Goal: Task Accomplishment & Management: Complete application form

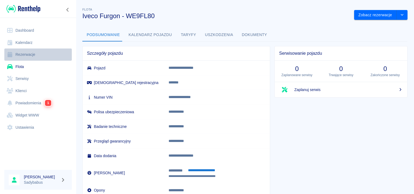
click at [27, 55] on link "Rezerwacje" at bounding box center [37, 54] width 67 height 12
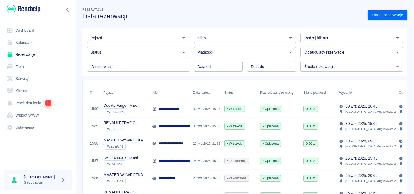
click at [389, 9] on div "Dodaj rezerwację" at bounding box center [385, 13] width 44 height 14
click at [388, 13] on link "Dodaj rezerwację" at bounding box center [388, 15] width 40 height 10
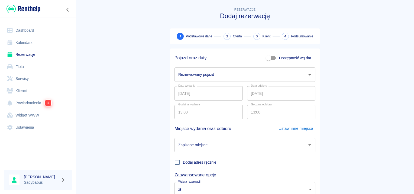
click at [222, 76] on input "Rezerwowany pojazd" at bounding box center [241, 74] width 128 height 9
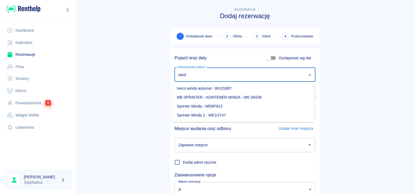
click at [235, 87] on li "Iveco winda automat - WU3186T" at bounding box center [243, 88] width 141 height 9
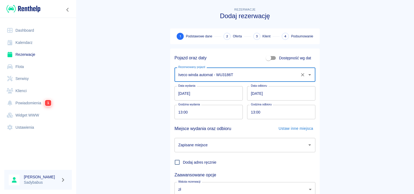
type input "Iveco winda automat - WU3186T"
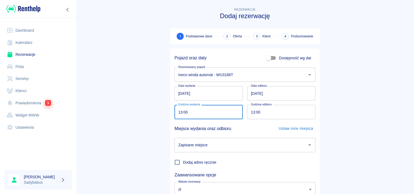
click at [177, 115] on input "13:00" at bounding box center [206, 112] width 64 height 14
type input "09:30"
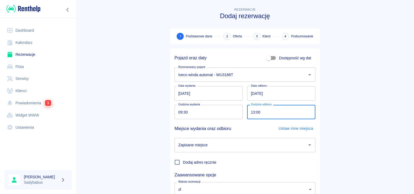
click at [249, 110] on input "13:00" at bounding box center [279, 112] width 64 height 14
type input "09:30"
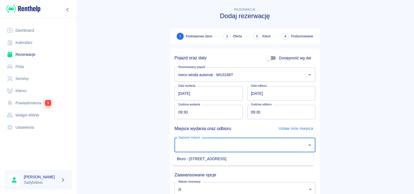
click at [257, 146] on input "Zapisane miejsce" at bounding box center [241, 144] width 128 height 9
click at [254, 157] on li "Biuro - [STREET_ADDRESS]" at bounding box center [243, 158] width 141 height 9
type input "Biuro - [STREET_ADDRESS]"
click at [375, 81] on main "Rezerwacje Dodaj rezerwację 1 Podstawowe dane 2 Oferta 3 Klient 4 Podsumowanie …" at bounding box center [245, 113] width 338 height 213
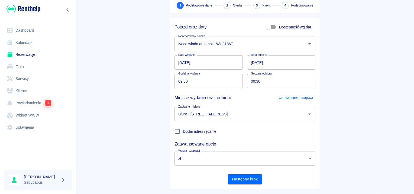
scroll to position [41, 0]
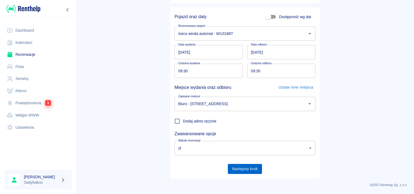
click at [252, 164] on button "Następny krok" at bounding box center [245, 169] width 34 height 10
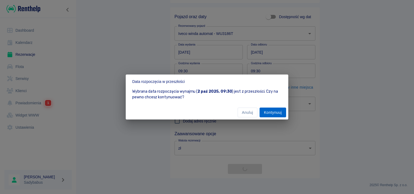
click at [279, 117] on button "Kontynuuj" at bounding box center [272, 113] width 27 height 10
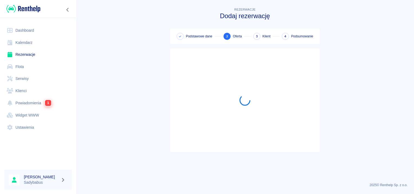
scroll to position [0, 0]
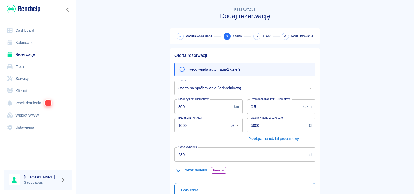
click at [209, 131] on input "1000" at bounding box center [199, 125] width 51 height 14
click at [209, 130] on input "1000" at bounding box center [199, 125] width 51 height 14
type input "800"
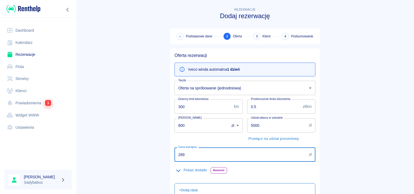
click at [203, 153] on input "289" at bounding box center [240, 154] width 132 height 14
click at [345, 129] on main "Rezerwacje Dodaj rezerwację Podstawowe dane 2 Oferta 3 Klient 4 Podsumowanie Of…" at bounding box center [245, 141] width 338 height 269
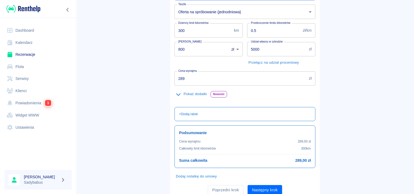
scroll to position [96, 0]
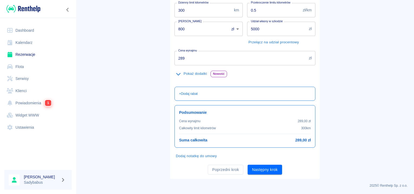
click at [273, 170] on button "Następny krok" at bounding box center [265, 170] width 34 height 10
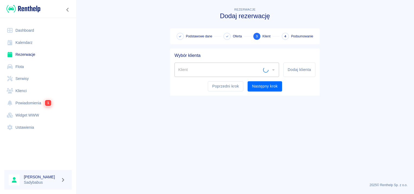
scroll to position [0, 0]
click at [296, 72] on button "Dodaj klienta" at bounding box center [299, 70] width 32 height 14
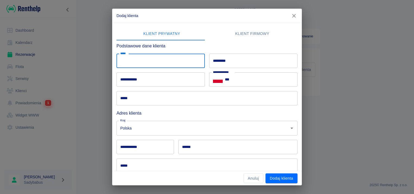
drag, startPoint x: 142, startPoint y: 61, endPoint x: 147, endPoint y: 55, distance: 7.5
click at [142, 61] on input "*****" at bounding box center [160, 61] width 88 height 14
type input "******"
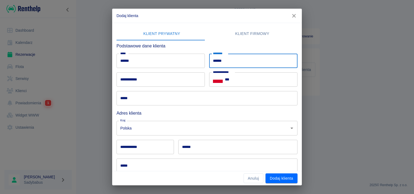
type input "******"
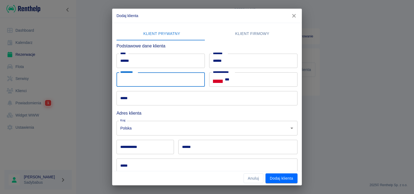
click at [120, 80] on input "**********" at bounding box center [160, 79] width 88 height 14
type input "**********"
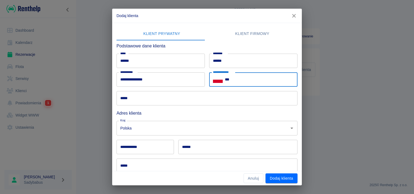
click at [250, 77] on input "***" at bounding box center [261, 79] width 73 height 14
type input "**********"
click at [165, 103] on input "*****" at bounding box center [206, 98] width 181 height 14
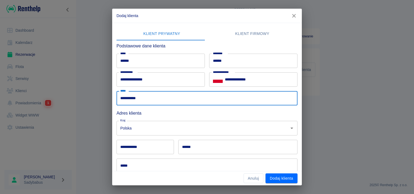
type input "**********"
click at [198, 157] on div "***** *****" at bounding box center [204, 163] width 185 height 19
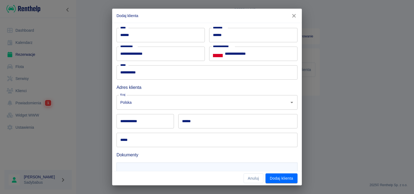
scroll to position [50, 0]
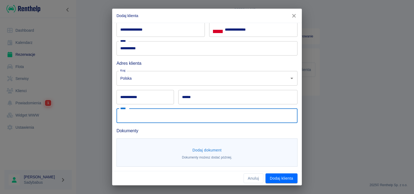
drag, startPoint x: 139, startPoint y: 116, endPoint x: 145, endPoint y: 113, distance: 6.2
click at [139, 116] on input "*****" at bounding box center [206, 116] width 181 height 14
type input "**********"
click at [183, 100] on input "******" at bounding box center [237, 97] width 119 height 14
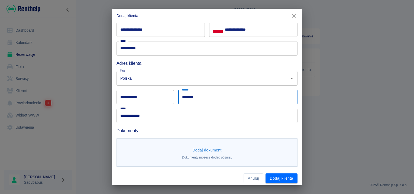
type input "********"
click at [141, 100] on input "**********" at bounding box center [144, 97] width 57 height 14
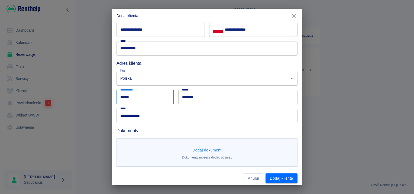
type input "******"
click at [200, 146] on button "Dodaj dokument" at bounding box center [207, 150] width 34 height 10
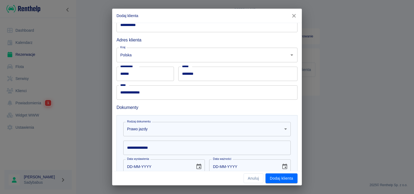
scroll to position [104, 0]
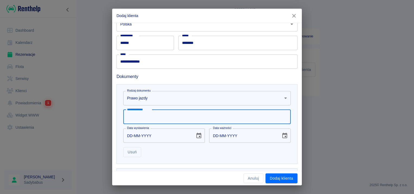
click at [161, 118] on input "**********" at bounding box center [206, 117] width 167 height 14
type input "**********"
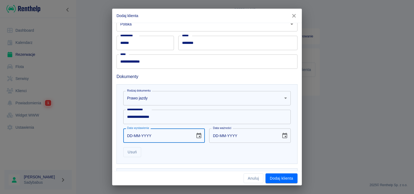
click at [128, 138] on input "DD-MM-YYYY" at bounding box center [157, 135] width 68 height 14
type input "14-02-0002"
type input "14-02-0012"
type input "14-02-0020"
type input "14-02-0030"
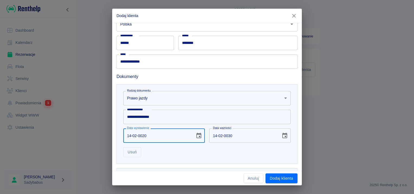
type input "14-02-0202"
type input "14-02-0212"
type input "[DATE]"
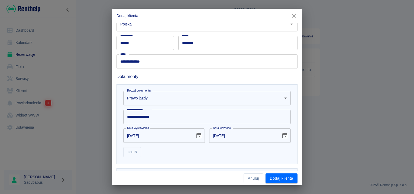
click at [195, 157] on div "**********" at bounding box center [206, 124] width 181 height 80
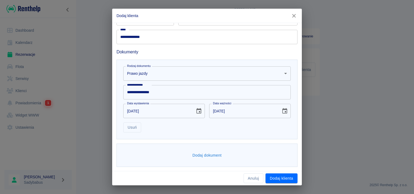
click at [200, 156] on button "Dodaj dokument" at bounding box center [207, 155] width 34 height 10
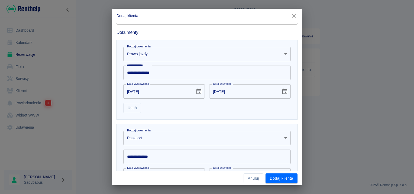
scroll to position [183, 0]
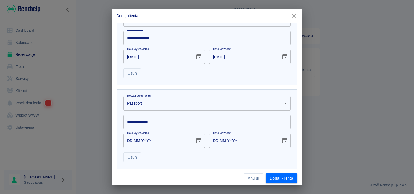
click at [162, 96] on body "**********" at bounding box center [207, 97] width 414 height 194
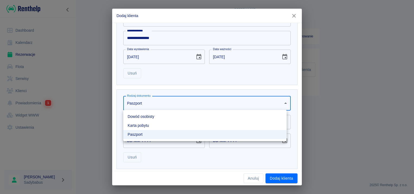
click at [156, 124] on li "Karta pobytu" at bounding box center [204, 125] width 163 height 9
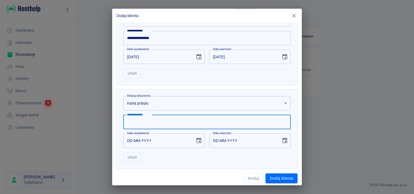
click at [151, 120] on input "**********" at bounding box center [206, 122] width 167 height 14
type input "*********"
click at [128, 142] on input "DD-MM-YYYY" at bounding box center [157, 141] width 68 height 14
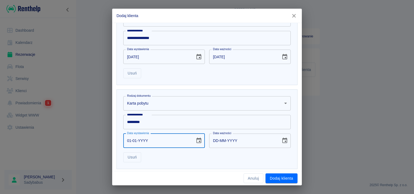
type input "01-01-0002"
type input "01-01-0012"
type input "01-01-0020"
type input "01-01-0030"
type input "01-01-0202"
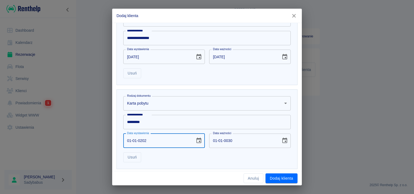
type input "01-01-0212"
type input "[DATE]"
click at [203, 158] on div "Usuń" at bounding box center [205, 155] width 172 height 14
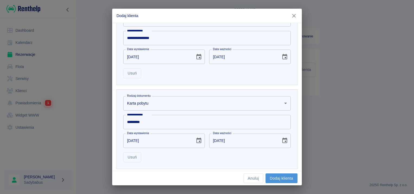
click at [292, 181] on button "Dodaj klienta" at bounding box center [281, 178] width 32 height 10
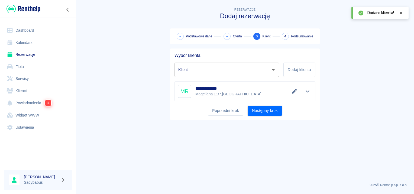
type input "[PERSON_NAME] ([PHONE_NUMBER])"
click at [273, 109] on button "Następny krok" at bounding box center [265, 111] width 34 height 10
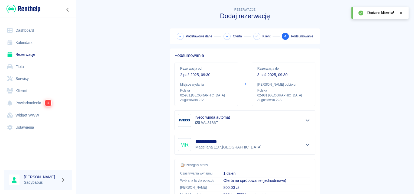
scroll to position [98, 0]
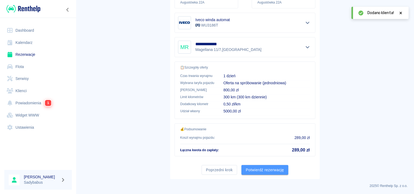
click at [257, 166] on button "Potwierdź rezerwację" at bounding box center [264, 170] width 47 height 10
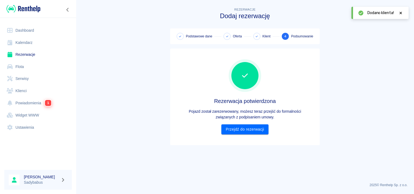
scroll to position [0, 0]
click at [248, 129] on link "Przejdź do rezerwacji" at bounding box center [244, 129] width 47 height 10
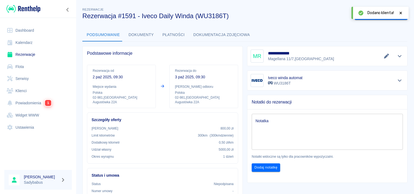
click at [400, 14] on icon at bounding box center [400, 13] width 5 height 4
click at [384, 15] on button "Wygeneruj umowę" at bounding box center [376, 15] width 42 height 10
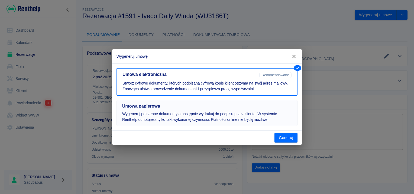
click at [212, 115] on p "Wygeneruj potrzebne dokumenty a następnie wydrukuj do podpisu przez klienta. W …" at bounding box center [207, 116] width 170 height 11
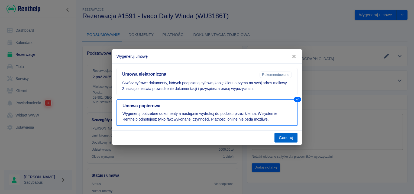
click at [282, 138] on button "Generuj" at bounding box center [285, 138] width 23 height 10
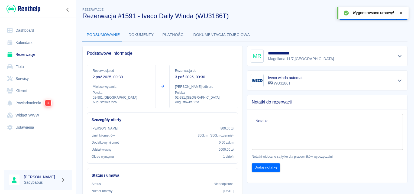
click at [400, 13] on icon at bounding box center [400, 13] width 5 height 4
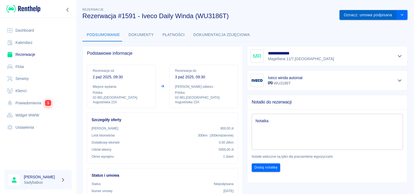
click at [362, 16] on button "Oznacz: umowa podpisana" at bounding box center [367, 15] width 57 height 10
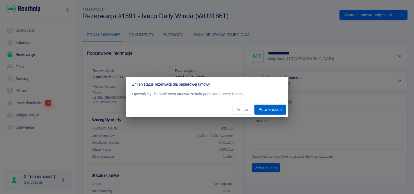
click at [273, 108] on button "Potwierdzam" at bounding box center [270, 110] width 32 height 10
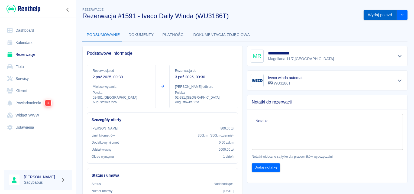
click at [383, 14] on button "Wydaj pojazd" at bounding box center [379, 15] width 33 height 10
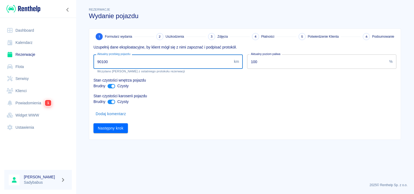
click at [138, 62] on input "90100" at bounding box center [162, 61] width 138 height 14
type input "90437"
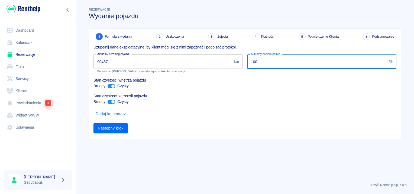
click at [301, 63] on input "100" at bounding box center [317, 61] width 140 height 14
type input "22"
click at [111, 85] on input "ant design" at bounding box center [112, 86] width 13 height 4
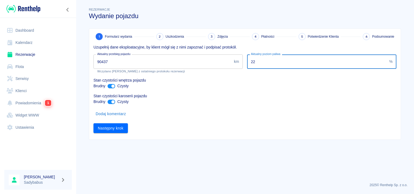
checkbox input "false"
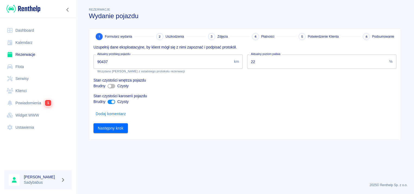
click at [111, 104] on div "Brudny Czysty" at bounding box center [244, 102] width 303 height 6
click at [112, 100] on input "ant design" at bounding box center [112, 102] width 13 height 4
checkbox input "false"
click at [109, 131] on button "Następny krok" at bounding box center [110, 128] width 34 height 10
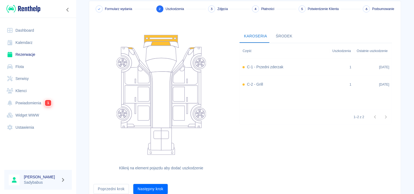
scroll to position [50, 0]
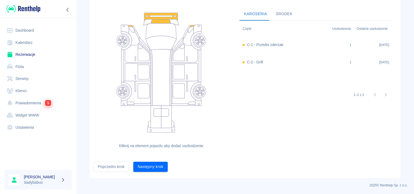
click at [156, 168] on button "Następny krok" at bounding box center [150, 167] width 34 height 10
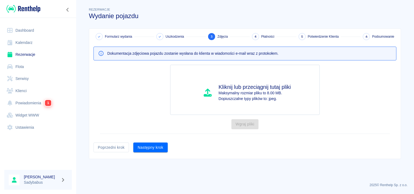
scroll to position [0, 0]
click at [160, 149] on button "Następny krok" at bounding box center [150, 147] width 34 height 10
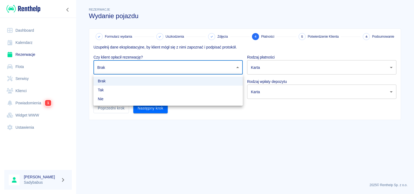
click at [104, 70] on body "Używamy plików Cookies, by zapewnić Ci najlepsze możliwe doświadczenie. Aby dow…" at bounding box center [207, 97] width 414 height 194
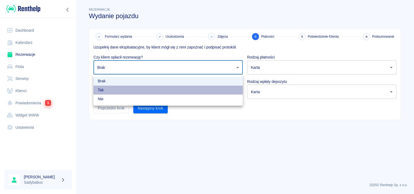
click at [101, 92] on li "Tak" at bounding box center [167, 90] width 149 height 9
type input "true"
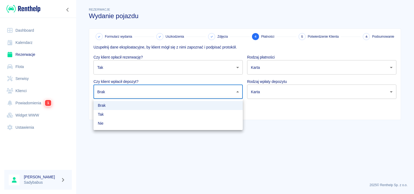
click at [101, 92] on body "Używamy plików Cookies, by zapewnić Ci najlepsze możliwe doświadczenie. Aby dow…" at bounding box center [207, 97] width 414 height 194
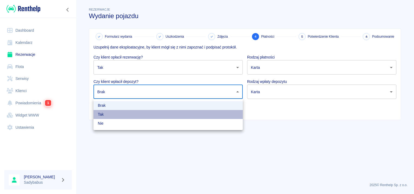
click at [102, 115] on li "Tak" at bounding box center [167, 114] width 149 height 9
type input "true"
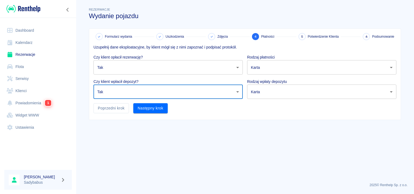
click at [301, 72] on body "Używamy plików Cookies, by zapewnić Ci najlepsze możliwe doświadczenie. Aby dow…" at bounding box center [207, 97] width 414 height 194
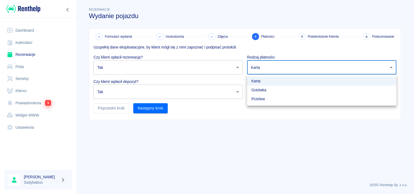
click at [288, 92] on li "Gotówka" at bounding box center [321, 90] width 149 height 9
type input "cash"
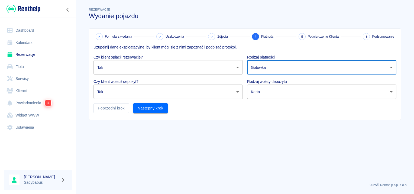
click at [288, 92] on body "Używamy plików Cookies, by zapewnić Ci najlepsze możliwe doświadczenie. Aby dow…" at bounding box center [207, 97] width 414 height 194
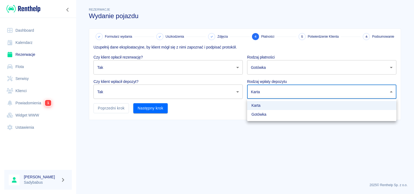
click at [277, 112] on li "Gotówka" at bounding box center [321, 114] width 149 height 9
type input "cash"
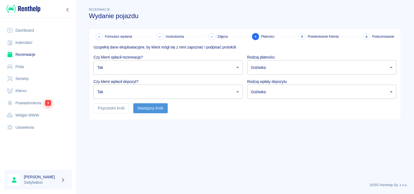
click at [151, 107] on button "Następny krok" at bounding box center [150, 108] width 34 height 10
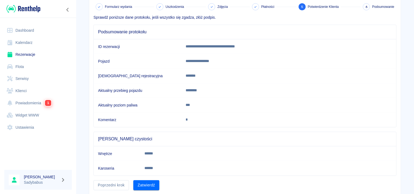
scroll to position [47, 0]
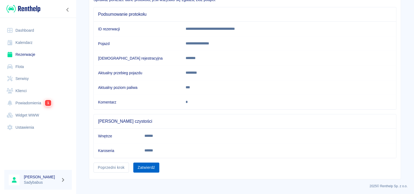
click at [137, 163] on button "Zatwierdź" at bounding box center [146, 168] width 26 height 10
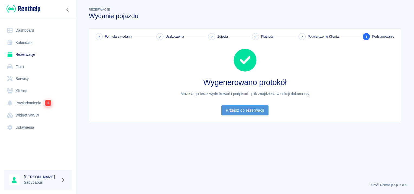
click at [254, 112] on link "Przejdź do rezerwacji" at bounding box center [244, 110] width 47 height 10
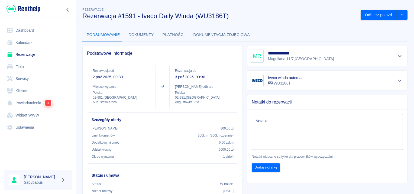
drag, startPoint x: 141, startPoint y: 38, endPoint x: 156, endPoint y: 37, distance: 15.2
click at [141, 38] on button "Dokumenty" at bounding box center [141, 34] width 34 height 13
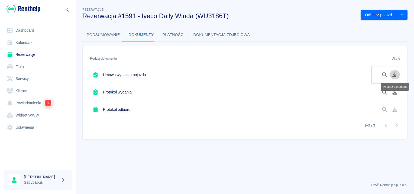
click at [395, 75] on icon "Pobierz dokument" at bounding box center [395, 74] width 6 height 5
click at [28, 54] on link "Rezerwacje" at bounding box center [37, 54] width 67 height 12
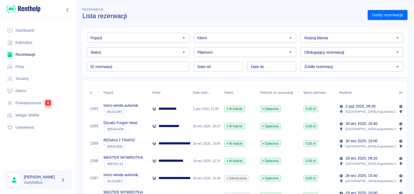
scroll to position [27, 0]
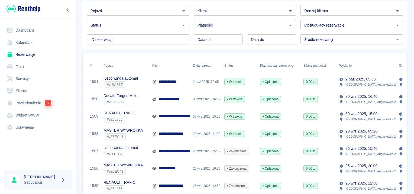
click at [163, 80] on p "**********" at bounding box center [169, 82] width 22 height 6
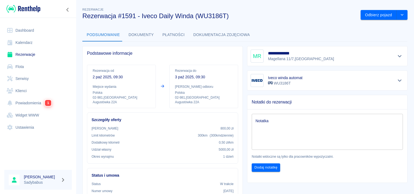
click at [139, 33] on button "Dokumenty" at bounding box center [141, 34] width 34 height 13
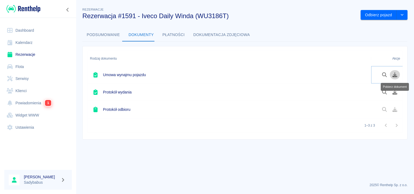
click at [396, 74] on icon "Pobierz dokument" at bounding box center [394, 74] width 5 height 5
click at [392, 95] on button "Pobierz dokument" at bounding box center [394, 91] width 11 height 9
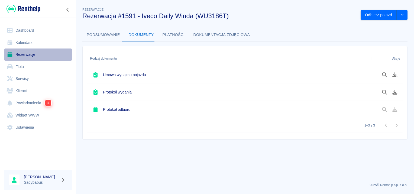
click at [21, 54] on link "Rezerwacje" at bounding box center [37, 54] width 67 height 12
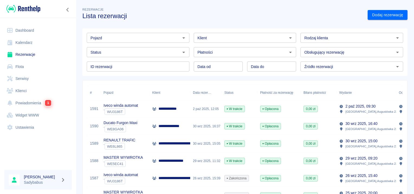
click at [148, 41] on div "Pojazd" at bounding box center [138, 38] width 103 height 10
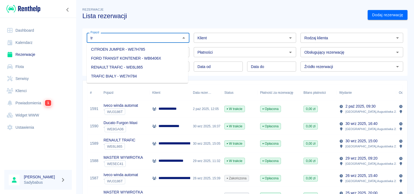
click at [141, 60] on li "FORD TRANSIT KONTENER - WB6406X" at bounding box center [137, 58] width 101 height 9
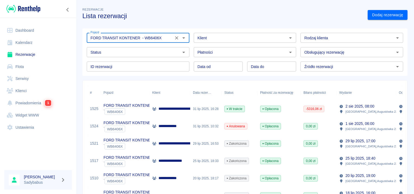
type input "FORD TRANSIT KONTENER - WB6406X"
click at [180, 110] on p "**********" at bounding box center [216, 109] width 116 height 6
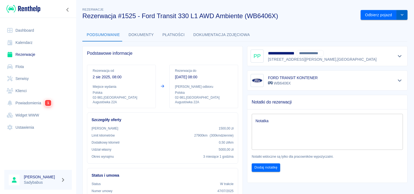
click at [397, 17] on button "drop-down" at bounding box center [402, 15] width 11 height 10
drag, startPoint x: 385, startPoint y: 30, endPoint x: 389, endPoint y: 26, distance: 5.2
click at [389, 26] on li "Przedłuż rezerwację" at bounding box center [380, 26] width 43 height 9
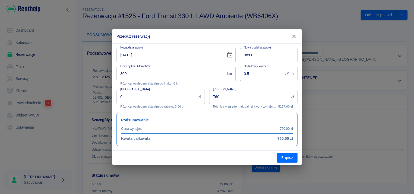
click at [275, 96] on input "760" at bounding box center [249, 97] width 80 height 14
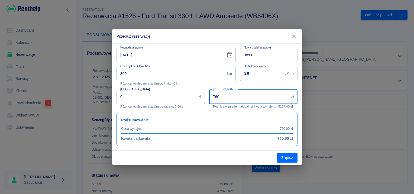
click at [275, 96] on input "760" at bounding box center [249, 97] width 80 height 14
type input "6027"
click at [232, 56] on icon "Choose date, selected date is 2 lis 2025" at bounding box center [229, 54] width 5 height 5
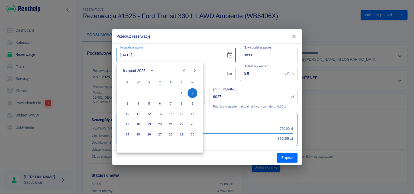
click at [196, 70] on icon "Next month" at bounding box center [194, 70] width 7 height 7
click at [151, 136] on button "31" at bounding box center [149, 134] width 10 height 10
type input "31-12-2025"
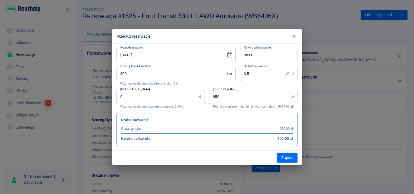
drag, startPoint x: 262, startPoint y: 105, endPoint x: 257, endPoint y: 95, distance: 10.4
click at [261, 104] on div "Kwota wynajmu 950 zł Kwota wynajmu Różnica względem aktualnej kwoty wynajmu: -5…" at bounding box center [253, 99] width 88 height 19
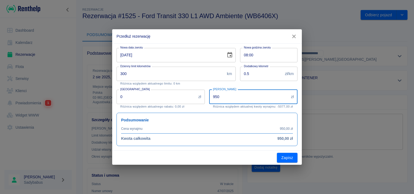
click at [257, 96] on input "950" at bounding box center [249, 97] width 80 height 14
click at [256, 96] on input "950" at bounding box center [249, 97] width 80 height 14
click at [255, 96] on input "950" at bounding box center [249, 97] width 80 height 14
type input "6027"
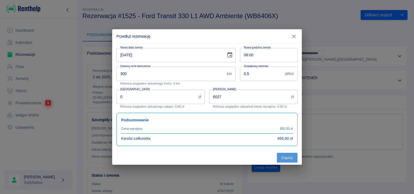
click at [283, 154] on button "Zapisz" at bounding box center [287, 158] width 21 height 10
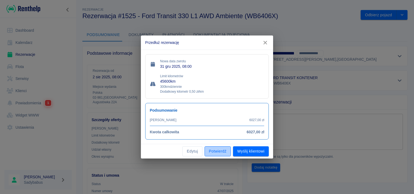
click at [212, 152] on button "Potwierdź" at bounding box center [218, 151] width 26 height 10
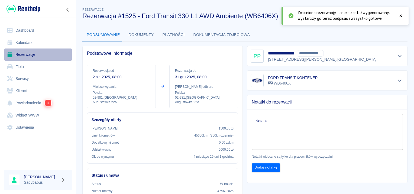
click at [20, 55] on link "Rezerwacje" at bounding box center [37, 54] width 67 height 12
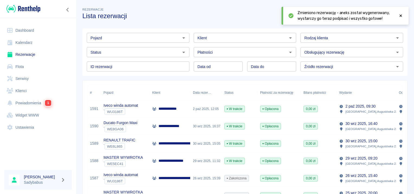
click at [148, 35] on input "Pojazd" at bounding box center [133, 37] width 90 height 7
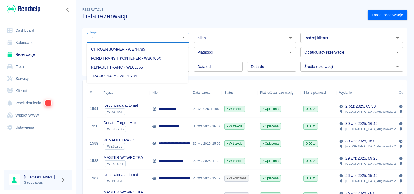
click at [145, 58] on li "FORD TRANSIT KONTENER - WB6406X" at bounding box center [137, 58] width 101 height 9
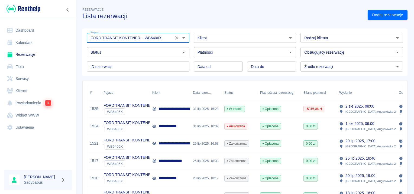
type input "FORD TRANSIT KONTENER - WB6406X"
click at [175, 111] on p "**********" at bounding box center [216, 109] width 116 height 6
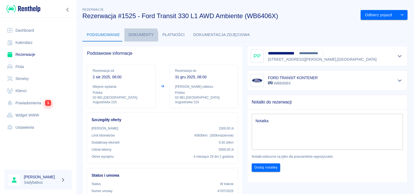
click at [135, 36] on button "Dokumenty" at bounding box center [141, 34] width 34 height 13
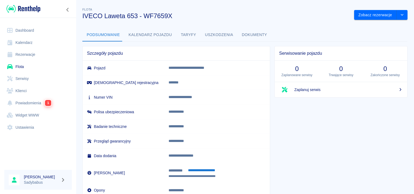
drag, startPoint x: 0, startPoint y: 0, endPoint x: 25, endPoint y: 53, distance: 58.5
click at [25, 53] on link "Rezerwacje" at bounding box center [37, 54] width 67 height 12
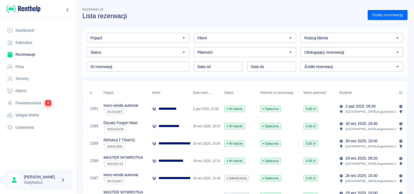
click at [221, 40] on input "Klient" at bounding box center [240, 37] width 90 height 7
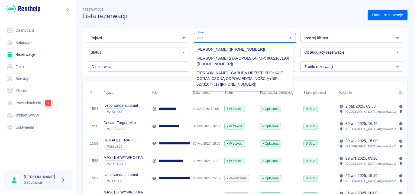
click at [220, 73] on li "Patrycja Palacha - GARUDA LIBERTE SPÓŁKA Z OGRANICZONĄ ODPOWIEDZIALNOŚCIĄ (NIP:…" at bounding box center [242, 79] width 101 height 20
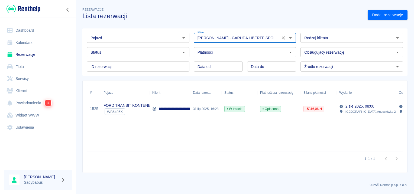
type input "Patrycja Palacha - GARUDA LIBERTE SPÓŁKA Z OGRANICZONĄ ODPOWIEDZIALNOŚCIĄ (NIP:…"
click at [176, 109] on p "**********" at bounding box center [216, 109] width 116 height 6
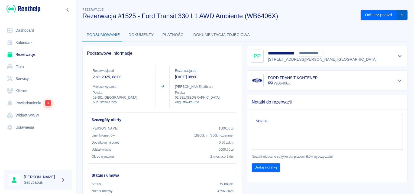
click at [402, 14] on button "drop-down" at bounding box center [402, 15] width 11 height 10
click at [387, 28] on li "Przedłuż rezerwację" at bounding box center [380, 26] width 43 height 9
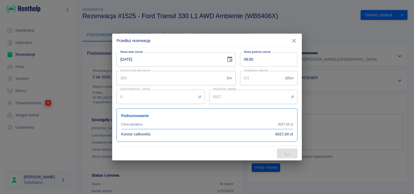
type input "570"
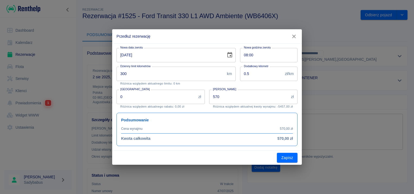
click at [228, 55] on icon "Choose date, selected date is 4 paź 2025" at bounding box center [229, 55] width 7 height 7
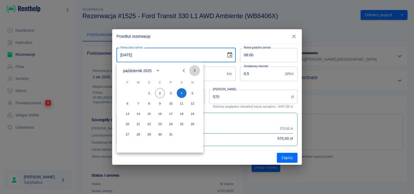
click at [193, 71] on icon "Next month" at bounding box center [194, 70] width 7 height 7
click at [193, 93] on button "2" at bounding box center [192, 93] width 10 height 10
type input "02-11-2025"
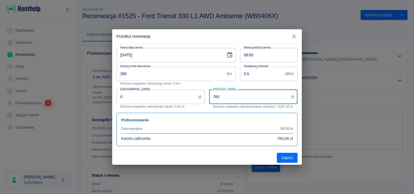
drag, startPoint x: 245, startPoint y: 100, endPoint x: 187, endPoint y: 98, distance: 57.5
click at [187, 98] on div "Nowa data zwrotu 02-11-2025 Nowa data zwrotu Nowa godzina zwrotu 08:00 Nowa god…" at bounding box center [204, 95] width 185 height 102
click at [231, 96] on input "760" at bounding box center [249, 97] width 80 height 14
click at [230, 96] on input "760" at bounding box center [249, 97] width 80 height 14
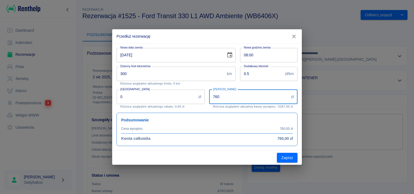
click at [230, 96] on input "760" at bounding box center [249, 97] width 80 height 14
type input "0"
type input "6027"
click at [281, 158] on button "Zapisz" at bounding box center [287, 158] width 21 height 10
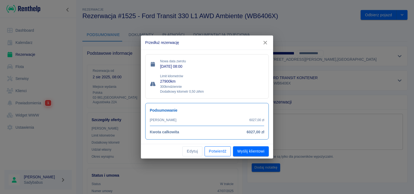
click at [218, 151] on button "Potwierdź" at bounding box center [218, 151] width 26 height 10
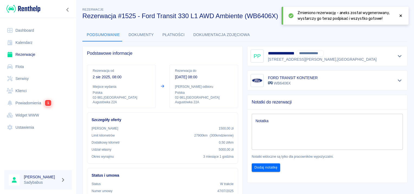
click at [134, 35] on button "Dokumenty" at bounding box center [141, 34] width 34 height 13
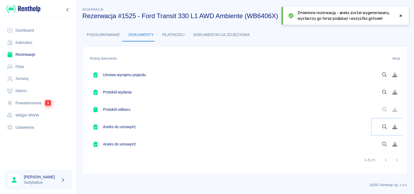
click at [396, 129] on button "Pobierz dokument" at bounding box center [394, 126] width 11 height 9
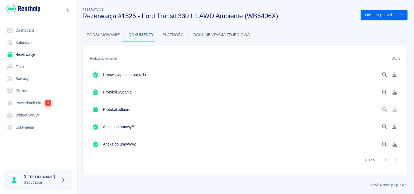
click at [27, 56] on link "Rezerwacje" at bounding box center [37, 54] width 67 height 12
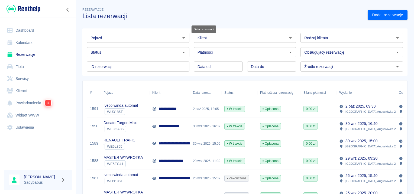
scroll to position [108, 0]
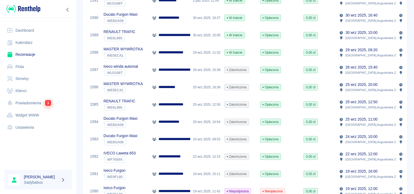
click at [169, 50] on p "**********" at bounding box center [174, 53] width 33 height 6
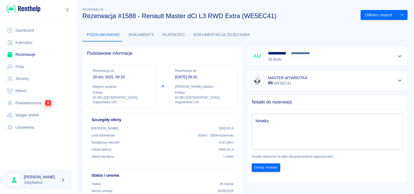
click at [399, 54] on button "Pokaż szczegóły" at bounding box center [399, 56] width 9 height 8
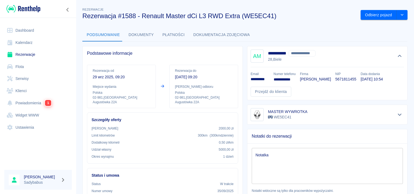
click at [24, 53] on link "Rezerwacje" at bounding box center [37, 54] width 67 height 12
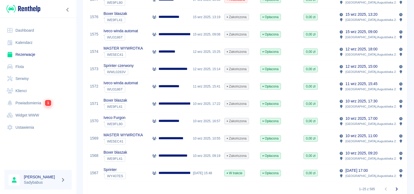
scroll to position [381, 0]
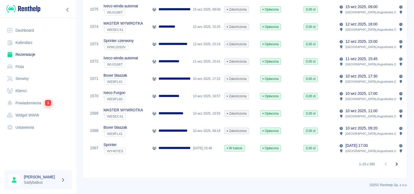
click at [393, 164] on icon "Przejdź do następnej strony" at bounding box center [396, 164] width 7 height 7
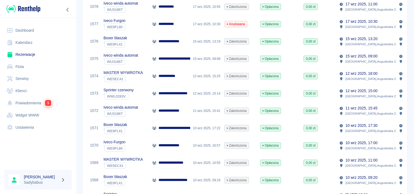
scroll to position [381, 0]
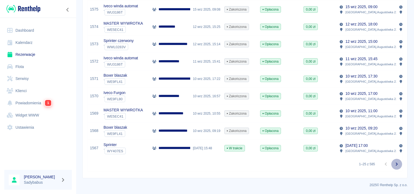
click at [391, 163] on button "Przejdź do następnej strony" at bounding box center [396, 164] width 11 height 11
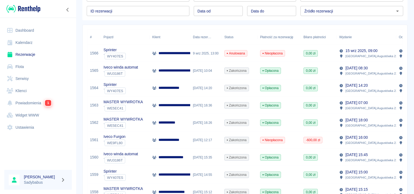
scroll to position [28, 0]
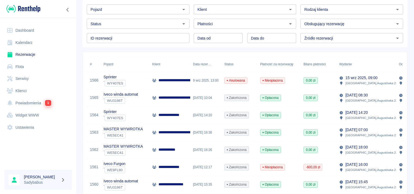
click at [183, 79] on p "**********" at bounding box center [217, 80] width 119 height 6
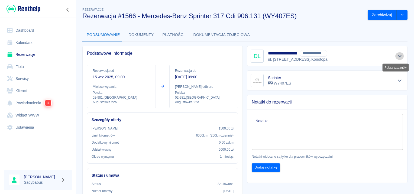
click at [397, 57] on icon "Pokaż szczegóły" at bounding box center [400, 56] width 6 height 5
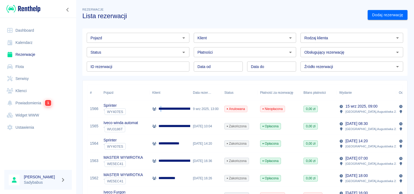
click at [163, 108] on p "**********" at bounding box center [217, 109] width 119 height 6
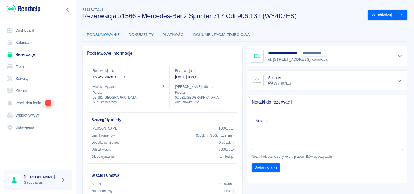
click at [29, 55] on link "Rezerwacje" at bounding box center [37, 54] width 67 height 12
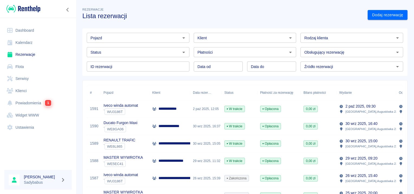
scroll to position [54, 0]
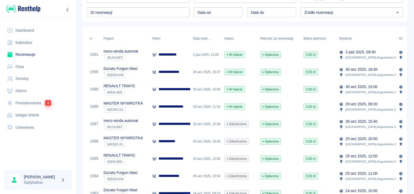
click at [174, 107] on p "**********" at bounding box center [174, 107] width 33 height 6
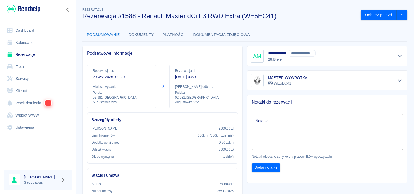
click at [138, 35] on button "Dokumenty" at bounding box center [141, 34] width 34 height 13
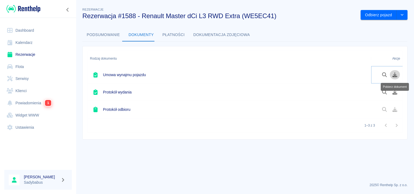
click at [392, 76] on icon "Pobierz dokument" at bounding box center [394, 74] width 5 height 5
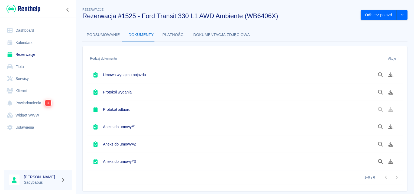
click at [24, 57] on link "Rezerwacje" at bounding box center [37, 54] width 67 height 12
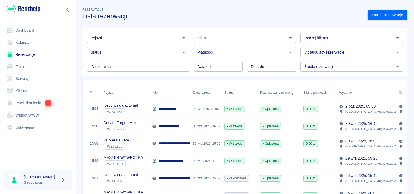
scroll to position [81, 0]
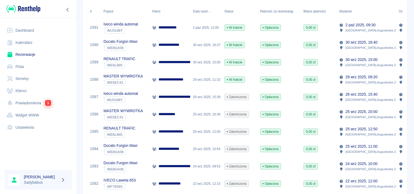
click at [176, 46] on p "**********" at bounding box center [172, 45] width 28 height 6
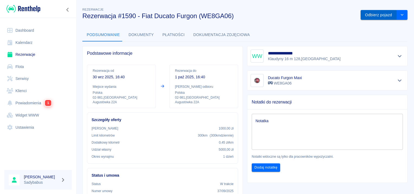
click at [373, 14] on button "Odbierz pojazd" at bounding box center [379, 15] width 36 height 10
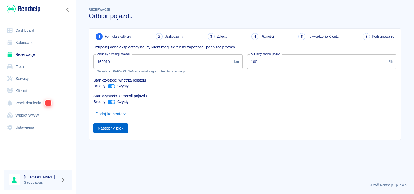
click at [123, 129] on button "Następny krok" at bounding box center [110, 128] width 34 height 10
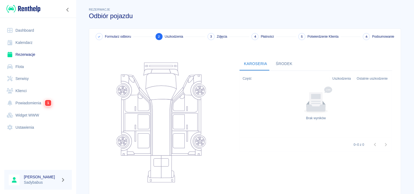
scroll to position [64, 0]
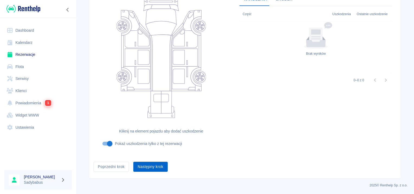
click at [152, 166] on button "Następny krok" at bounding box center [150, 167] width 34 height 10
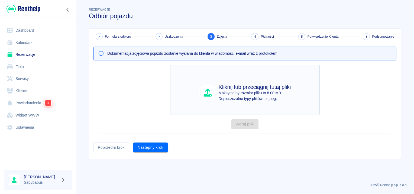
scroll to position [0, 0]
drag, startPoint x: 150, startPoint y: 147, endPoint x: 159, endPoint y: 114, distance: 35.0
click at [150, 147] on button "Następny krok" at bounding box center [150, 147] width 34 height 10
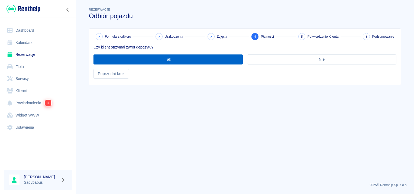
click at [163, 62] on button "Tak" at bounding box center [167, 59] width 149 height 10
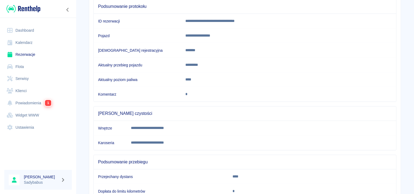
scroll to position [96, 0]
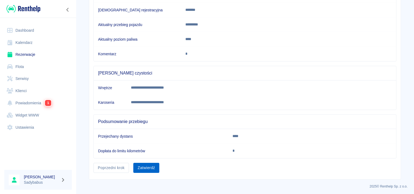
click at [154, 166] on button "Zatwierdź" at bounding box center [146, 168] width 26 height 10
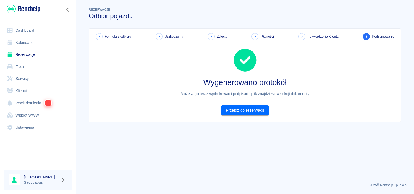
scroll to position [0, 0]
click at [226, 114] on link "Przejdź do rezerwacji" at bounding box center [244, 110] width 47 height 10
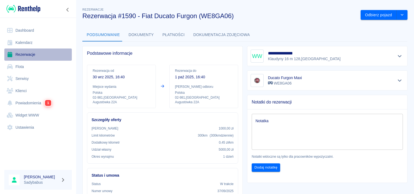
click at [21, 49] on link "Rezerwacje" at bounding box center [37, 54] width 67 height 12
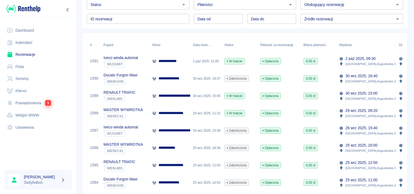
scroll to position [81, 0]
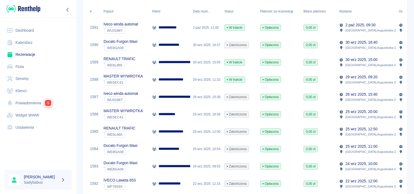
click at [190, 73] on div "29 wrz 2025, 11:32" at bounding box center [205, 79] width 31 height 17
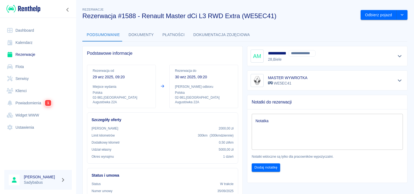
click at [397, 60] on div "**********" at bounding box center [327, 56] width 153 height 13
click at [397, 57] on icon "Pokaż szczegóły" at bounding box center [400, 56] width 6 height 5
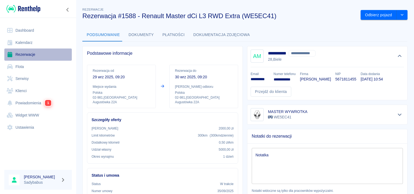
click at [28, 54] on link "Rezerwacje" at bounding box center [37, 54] width 67 height 12
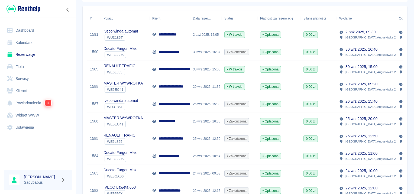
scroll to position [81, 0]
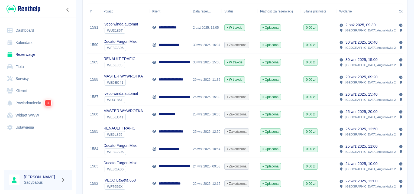
click at [191, 81] on div "29 wrz 2025, 11:32" at bounding box center [205, 79] width 31 height 17
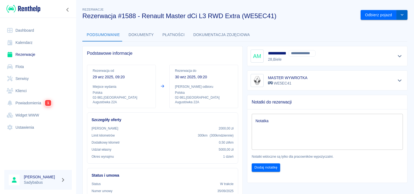
click at [400, 15] on button "drop-down" at bounding box center [402, 15] width 11 height 10
click at [384, 25] on li "Przedłuż rezerwację" at bounding box center [380, 26] width 43 height 9
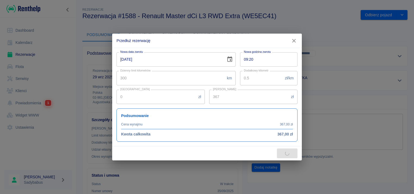
type input "390"
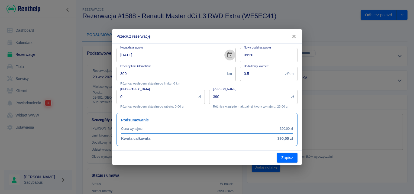
click at [229, 52] on icon "Choose date, selected date is 30 wrz 2025" at bounding box center [229, 55] width 7 height 7
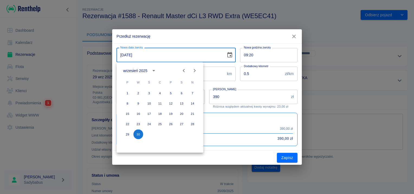
click at [194, 72] on icon "Next month" at bounding box center [194, 70] width 7 height 7
click at [170, 93] on button "3" at bounding box center [171, 93] width 10 height 10
type input "03-10-2025"
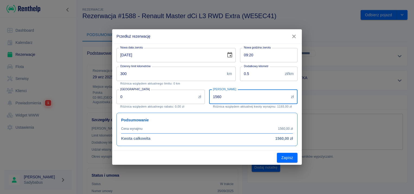
click at [223, 98] on input "1560" at bounding box center [249, 97] width 80 height 14
type input "1196"
click at [285, 157] on button "Zapisz" at bounding box center [287, 158] width 21 height 10
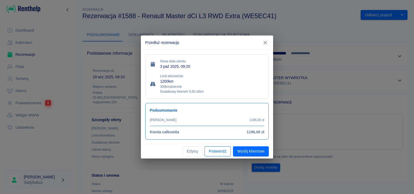
click at [212, 151] on button "Potwierdź" at bounding box center [218, 151] width 26 height 10
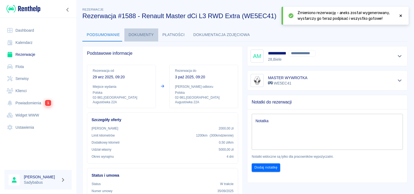
click at [145, 34] on button "Dokumenty" at bounding box center [141, 34] width 34 height 13
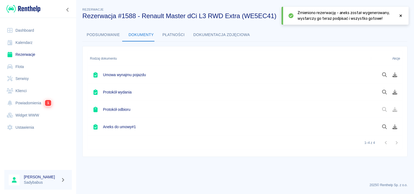
drag, startPoint x: 21, startPoint y: 55, endPoint x: 64, endPoint y: 54, distance: 43.9
click at [21, 55] on link "Rezerwacje" at bounding box center [37, 54] width 67 height 12
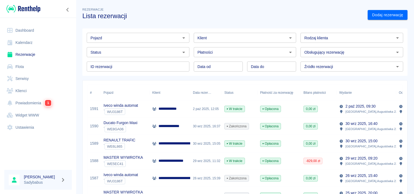
click at [266, 0] on html "**********" at bounding box center [207, 97] width 414 height 194
click at [320, 0] on html "**********" at bounding box center [207, 97] width 414 height 194
click at [378, 19] on link "Dodaj rezerwację" at bounding box center [388, 15] width 40 height 10
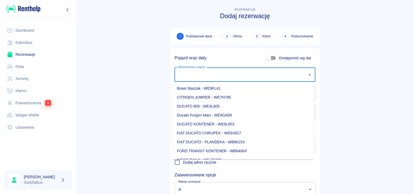
click at [190, 78] on input "Rezerwowany pojazd" at bounding box center [241, 74] width 128 height 9
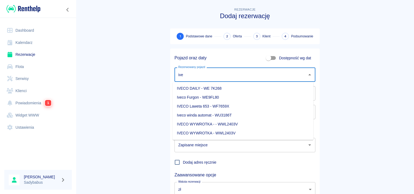
click at [196, 99] on li "Iveco Furgon - WE9FL80" at bounding box center [243, 97] width 141 height 9
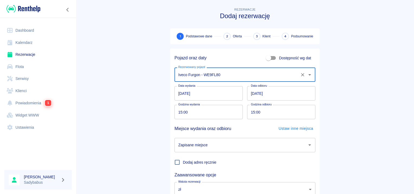
type input "Iveco Furgon - WE9FL80"
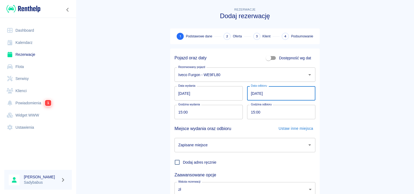
click at [253, 91] on input "[DATE]" at bounding box center [281, 93] width 68 height 14
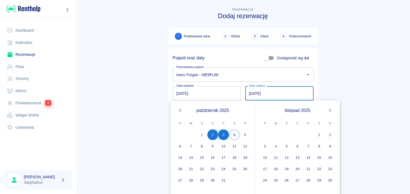
click at [231, 134] on button "4" at bounding box center [234, 134] width 11 height 11
type input "04.10.2025"
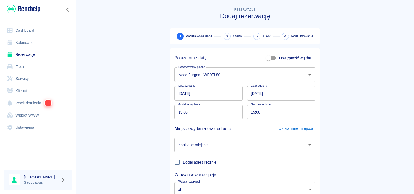
click at [177, 113] on input "15:00" at bounding box center [206, 112] width 64 height 14
type input "14:10"
click at [251, 114] on input "15:00" at bounding box center [279, 112] width 64 height 14
click at [213, 152] on div "Zapisane miejsce" at bounding box center [244, 145] width 141 height 14
type input "14:10"
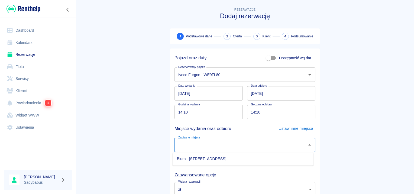
click at [207, 161] on li "Biuro - [STREET_ADDRESS]" at bounding box center [243, 158] width 141 height 9
type input "Biuro - [STREET_ADDRESS]"
click at [326, 122] on main "Rezerwacje Dodaj rezerwację 1 Podstawowe dane 2 Oferta 3 Klient 4 Podsumowanie …" at bounding box center [245, 113] width 338 height 213
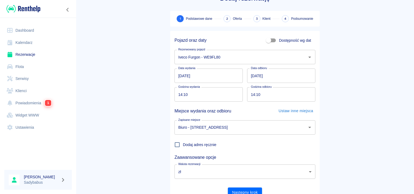
scroll to position [27, 0]
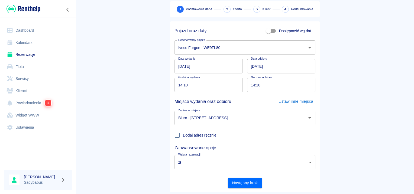
drag, startPoint x: 242, startPoint y: 186, endPoint x: 245, endPoint y: 190, distance: 4.9
click at [242, 186] on button "Następny krok" at bounding box center [245, 183] width 34 height 10
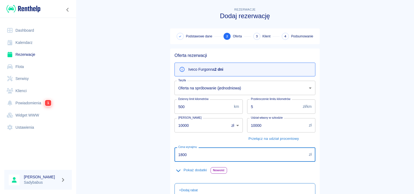
drag, startPoint x: 215, startPoint y: 148, endPoint x: 89, endPoint y: 169, distance: 128.2
click at [89, 169] on main "Rezerwacje Dodaj rezerwację Podstawowe dane 2 Oferta 3 Klient 4 Podsumowanie Of…" at bounding box center [245, 141] width 338 height 269
type input "498"
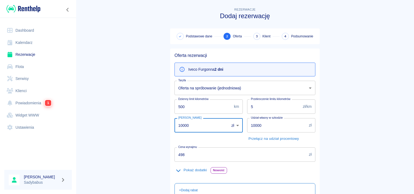
drag, startPoint x: 207, startPoint y: 129, endPoint x: 56, endPoint y: 147, distance: 151.7
click at [56, 147] on div "Dashboard Kalendarz Rezerwacje Flota Serwisy Klienci Powiadomienia 1 Widget WWW…" at bounding box center [207, 97] width 414 height 194
type input "1000"
click at [267, 124] on input "10000" at bounding box center [277, 125] width 60 height 14
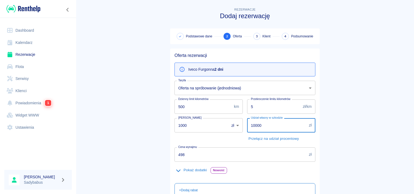
click at [267, 124] on input "10000" at bounding box center [277, 125] width 60 height 14
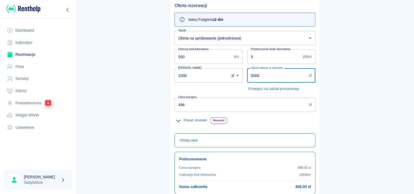
scroll to position [96, 0]
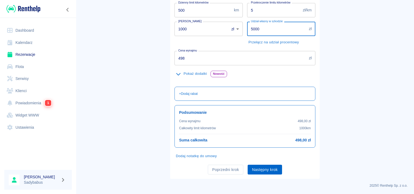
type input "5000"
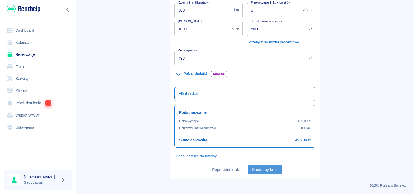
click at [260, 165] on button "Następny krok" at bounding box center [265, 170] width 34 height 10
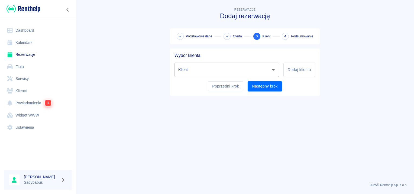
click at [232, 66] on input "Klient" at bounding box center [223, 69] width 92 height 9
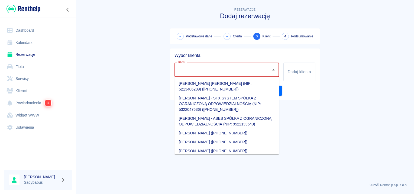
click at [232, 66] on input "Klient" at bounding box center [223, 69] width 92 height 9
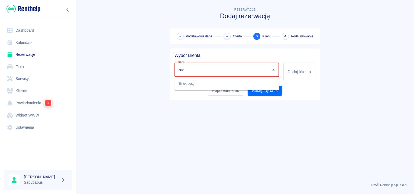
type input "zadr"
click at [229, 66] on input "zadr" at bounding box center [223, 69] width 92 height 9
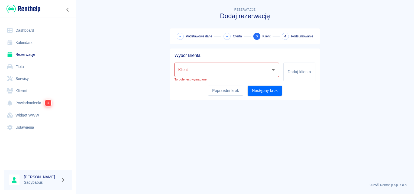
click at [347, 51] on main "Rezerwacje Dodaj rezerwację Podstawowe dane Oferta 3 Klient 4 Podsumowanie Wybó…" at bounding box center [245, 93] width 338 height 172
